Goal: Information Seeking & Learning: Check status

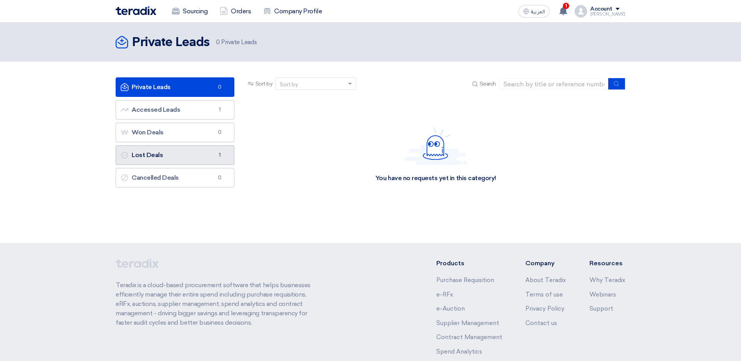
click at [151, 155] on link "Lost Deals Lost Deals 1" at bounding box center [175, 155] width 119 height 20
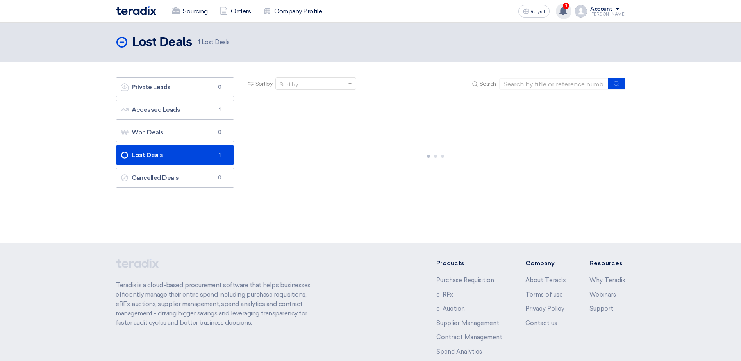
click at [567, 7] on icon at bounding box center [563, 11] width 9 height 9
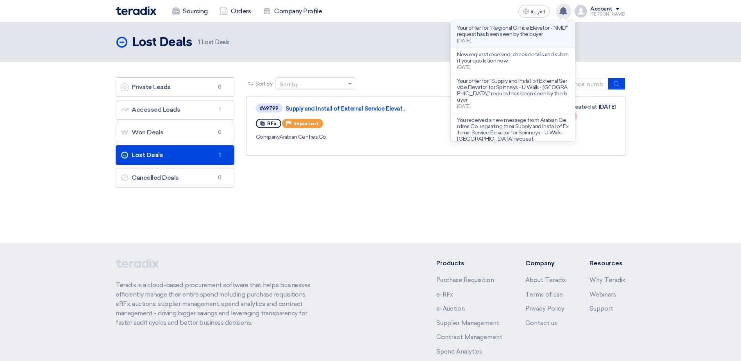
click at [515, 31] on p "Your offer for "Regional Office Elevator - NMD" request has been seen by the bu…" at bounding box center [513, 31] width 112 height 13
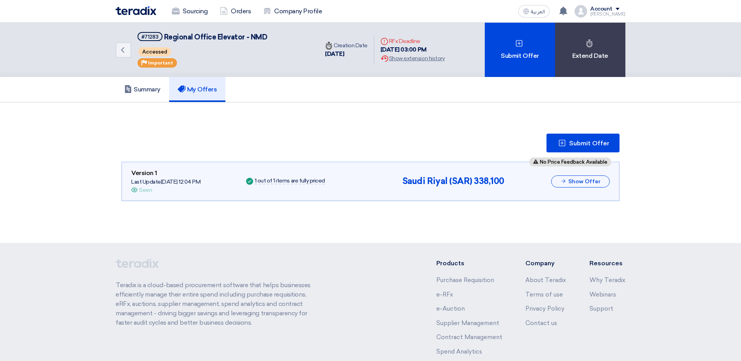
scroll to position [1, 0]
drag, startPoint x: 676, startPoint y: 223, endPoint x: 590, endPoint y: 241, distance: 87.9
click at [590, 241] on div "Back #71283 Regional Office Elevator - NMD Accessed Priority Important Time Cre…" at bounding box center [370, 132] width 741 height 220
click at [436, 221] on section "Submit Offer No Price Feedback Available Version 1 Last Update [DATE] 12:04 PM …" at bounding box center [370, 167] width 741 height 130
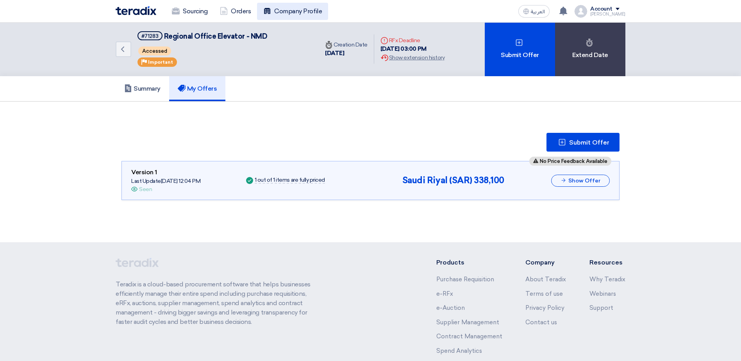
click at [285, 14] on link "Company Profile" at bounding box center [292, 11] width 71 height 17
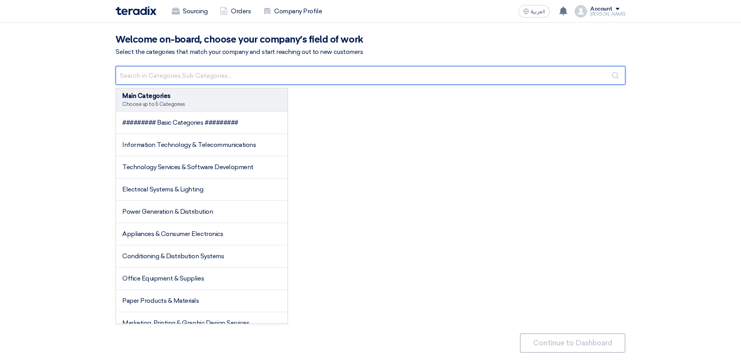
click at [170, 84] on input "text" at bounding box center [371, 75] width 510 height 19
type input "eleva"
